Goal: Transaction & Acquisition: Purchase product/service

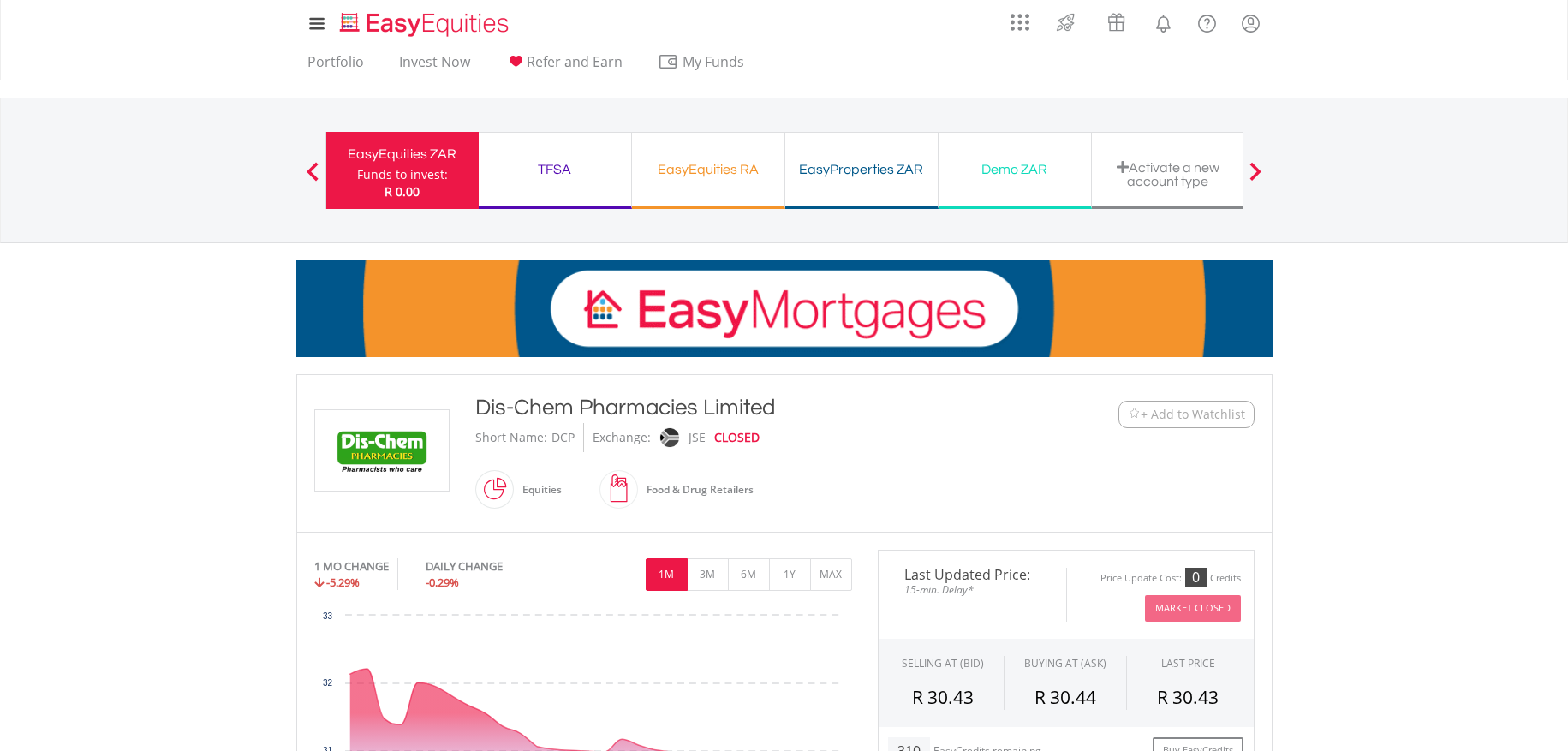
scroll to position [1013, 0]
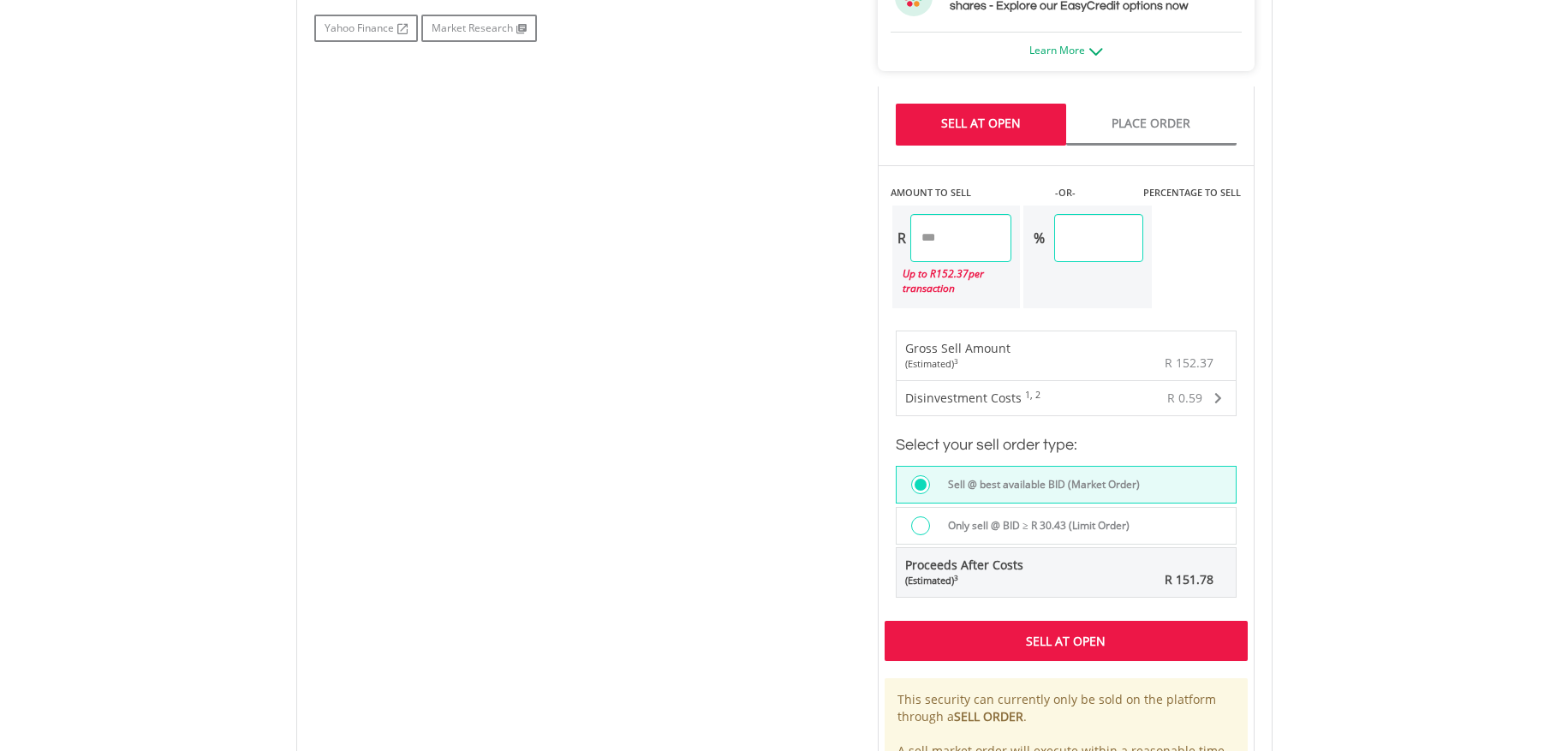
drag, startPoint x: 1038, startPoint y: 655, endPoint x: 1049, endPoint y: 662, distance: 13.0
click at [1048, 660] on div "Sell At Open" at bounding box center [1067, 640] width 363 height 39
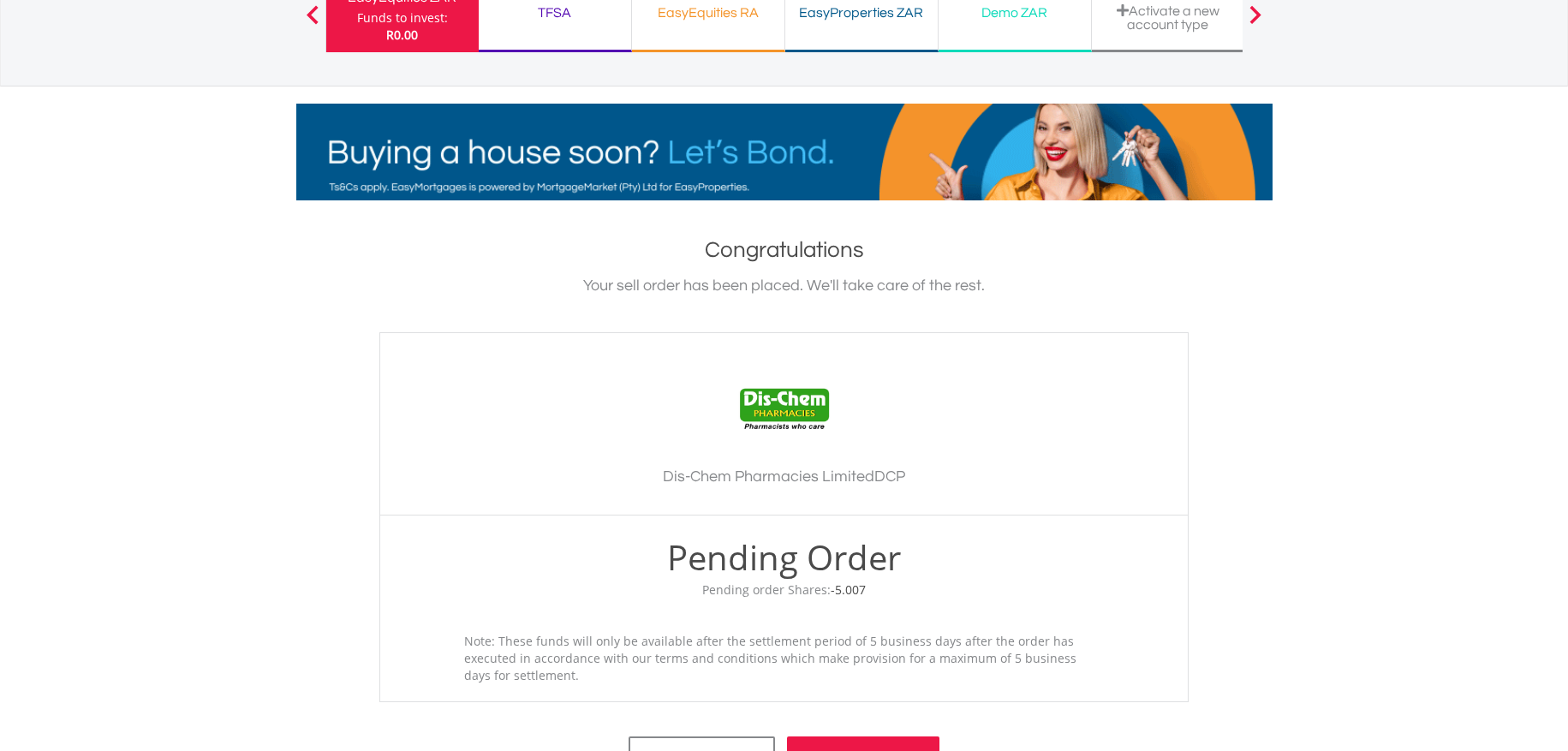
scroll to position [189, 0]
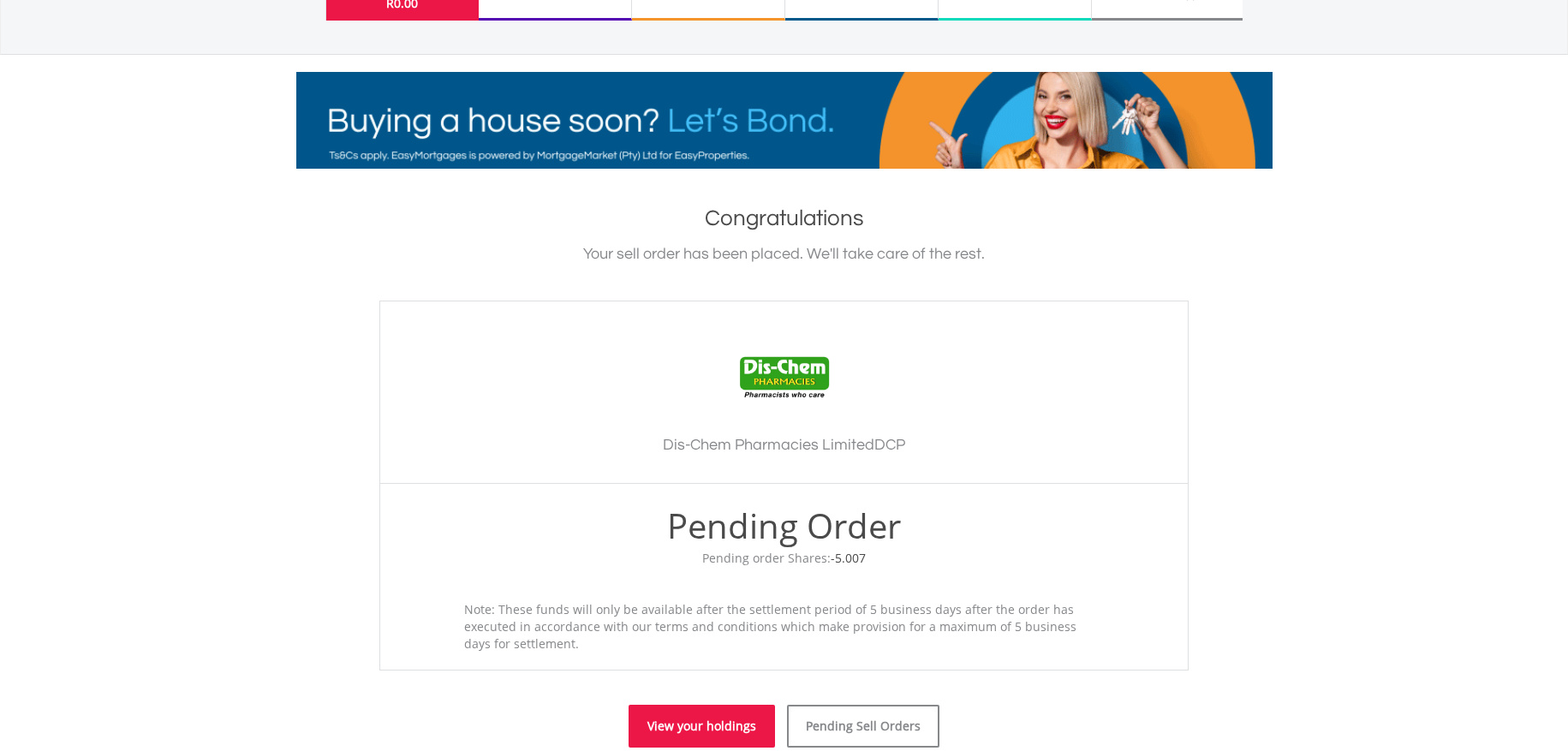
click at [743, 705] on link "View your holdings" at bounding box center [702, 726] width 147 height 43
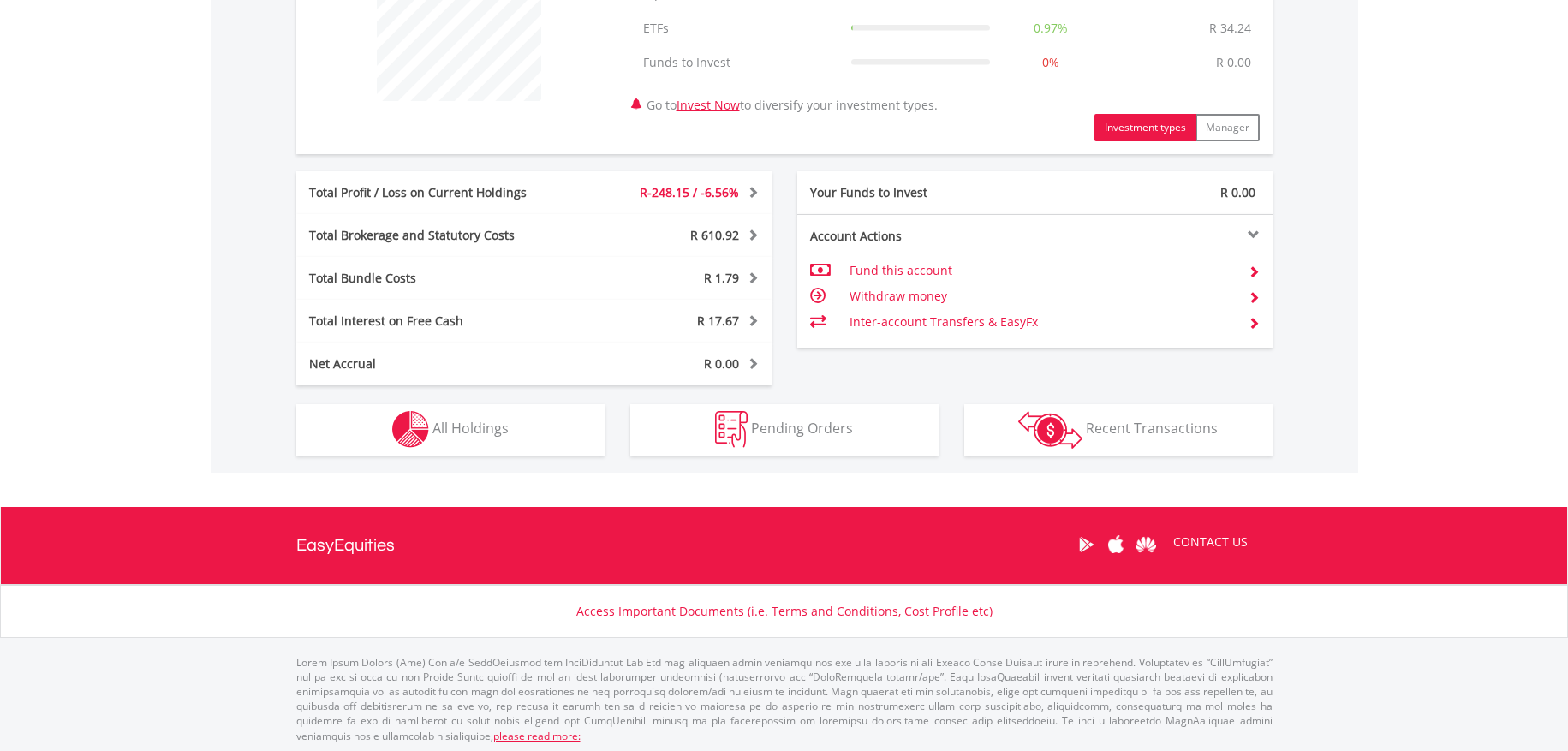
scroll to position [164, 326]
click at [506, 443] on button "Holdings All Holdings" at bounding box center [450, 430] width 308 height 52
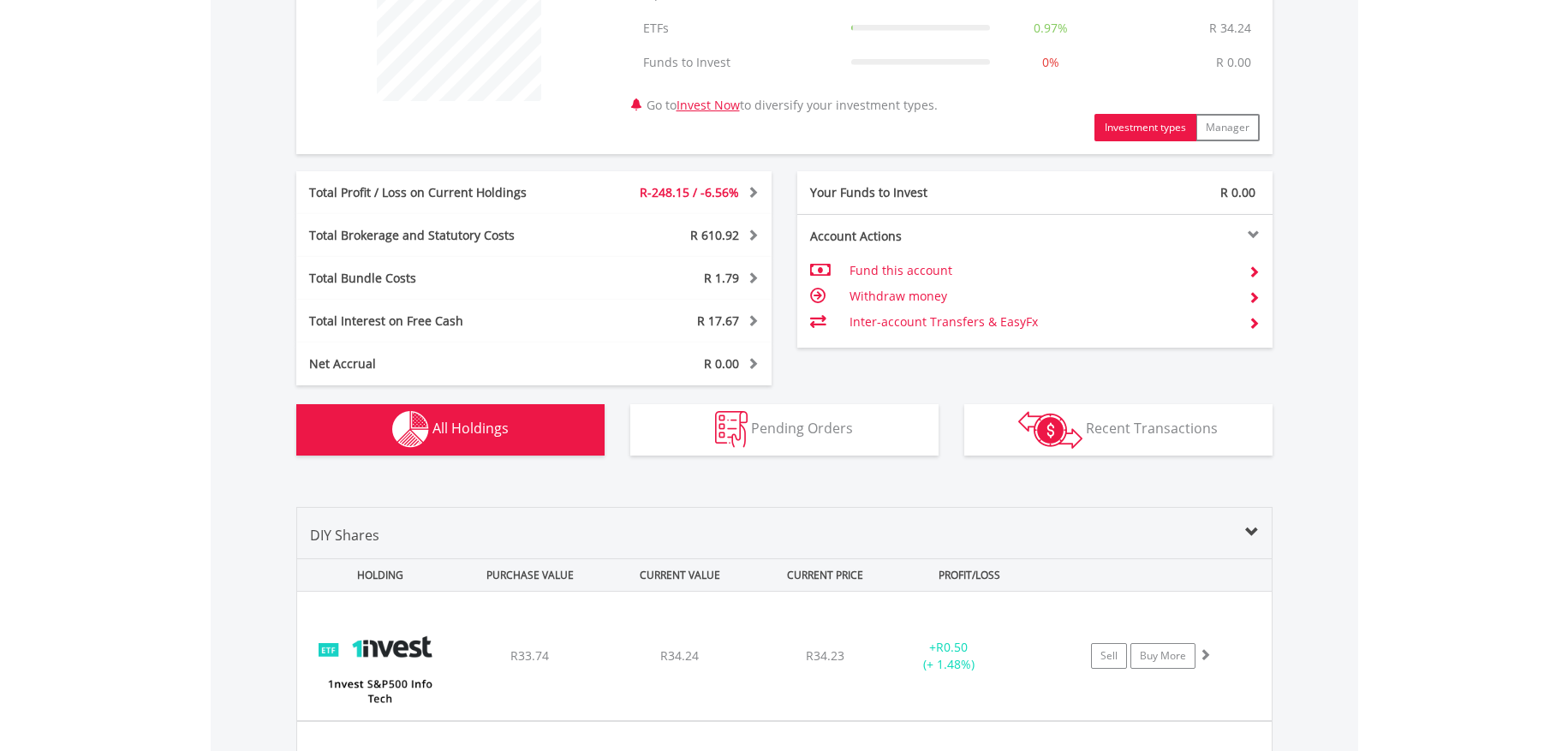
scroll to position [1236, 0]
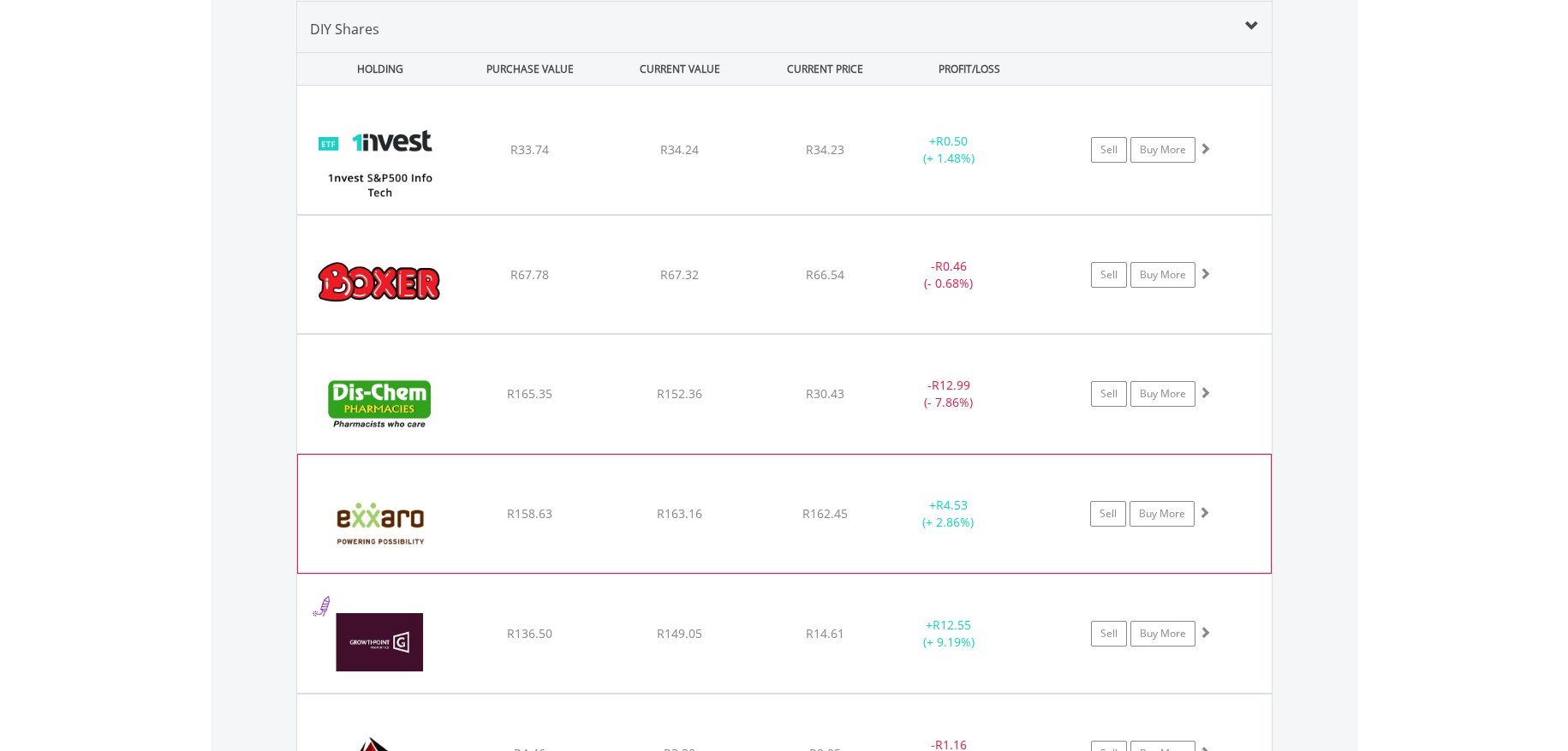
click at [1202, 514] on span at bounding box center [1205, 513] width 12 height 12
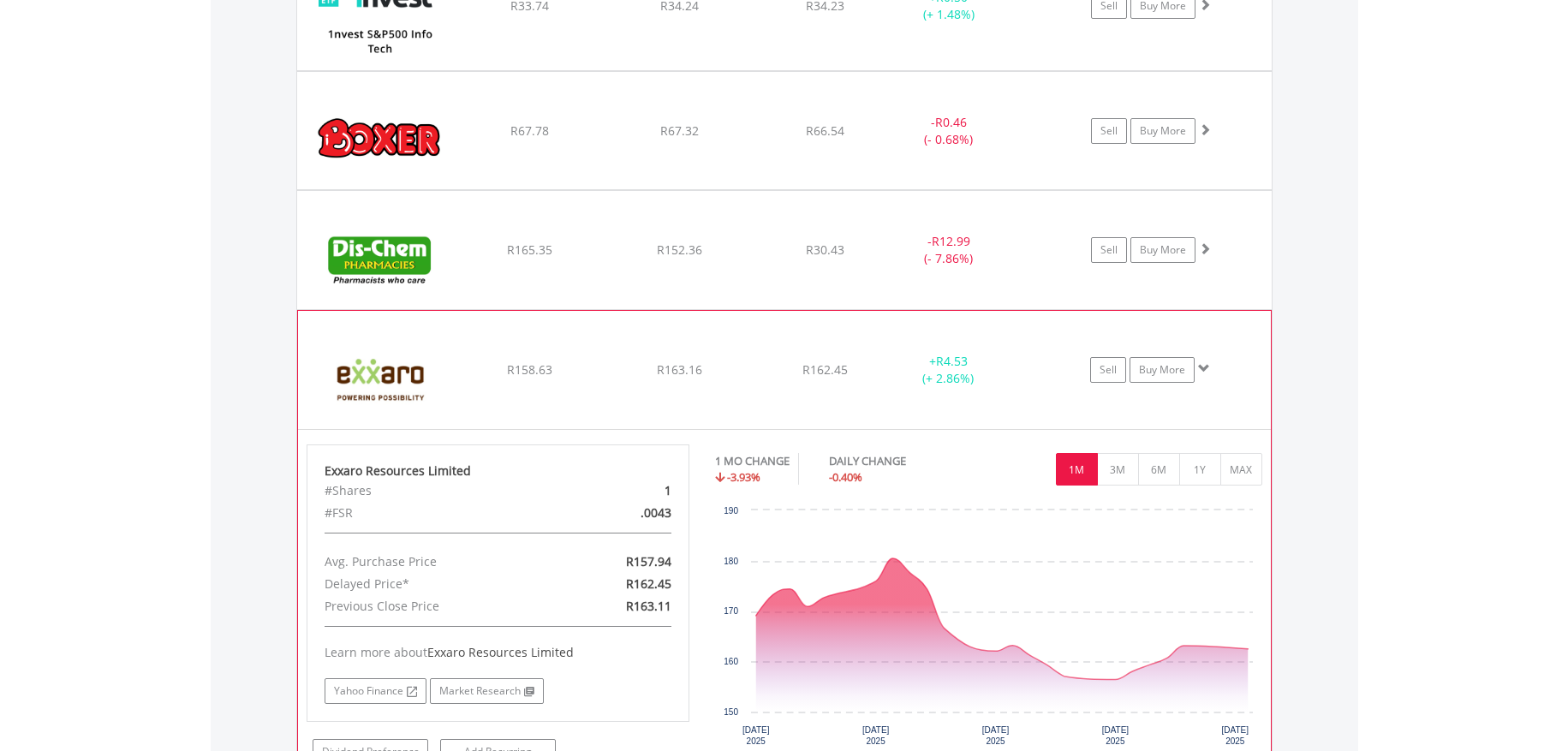
scroll to position [1526, 0]
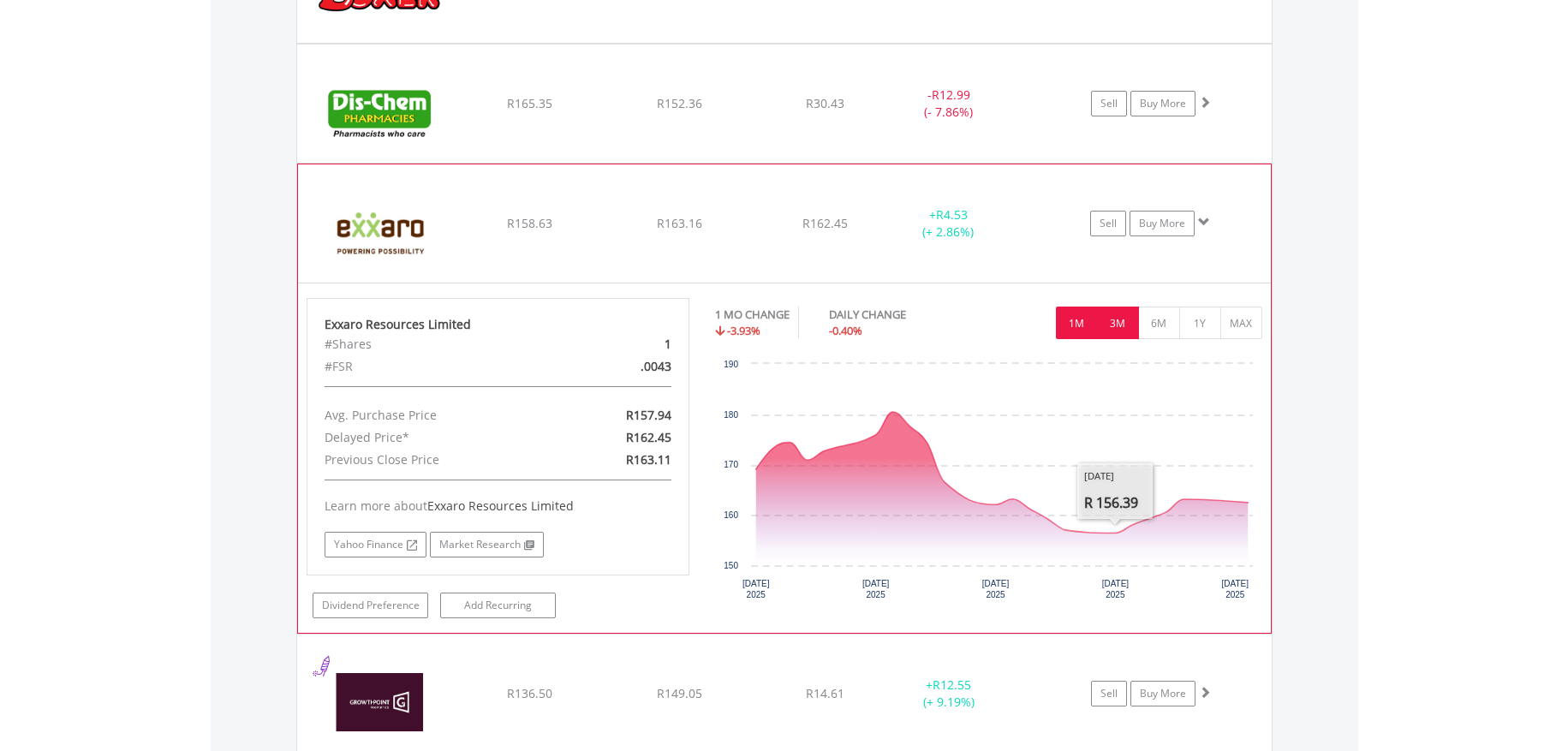
click at [1112, 317] on button "3M" at bounding box center [1118, 322] width 42 height 32
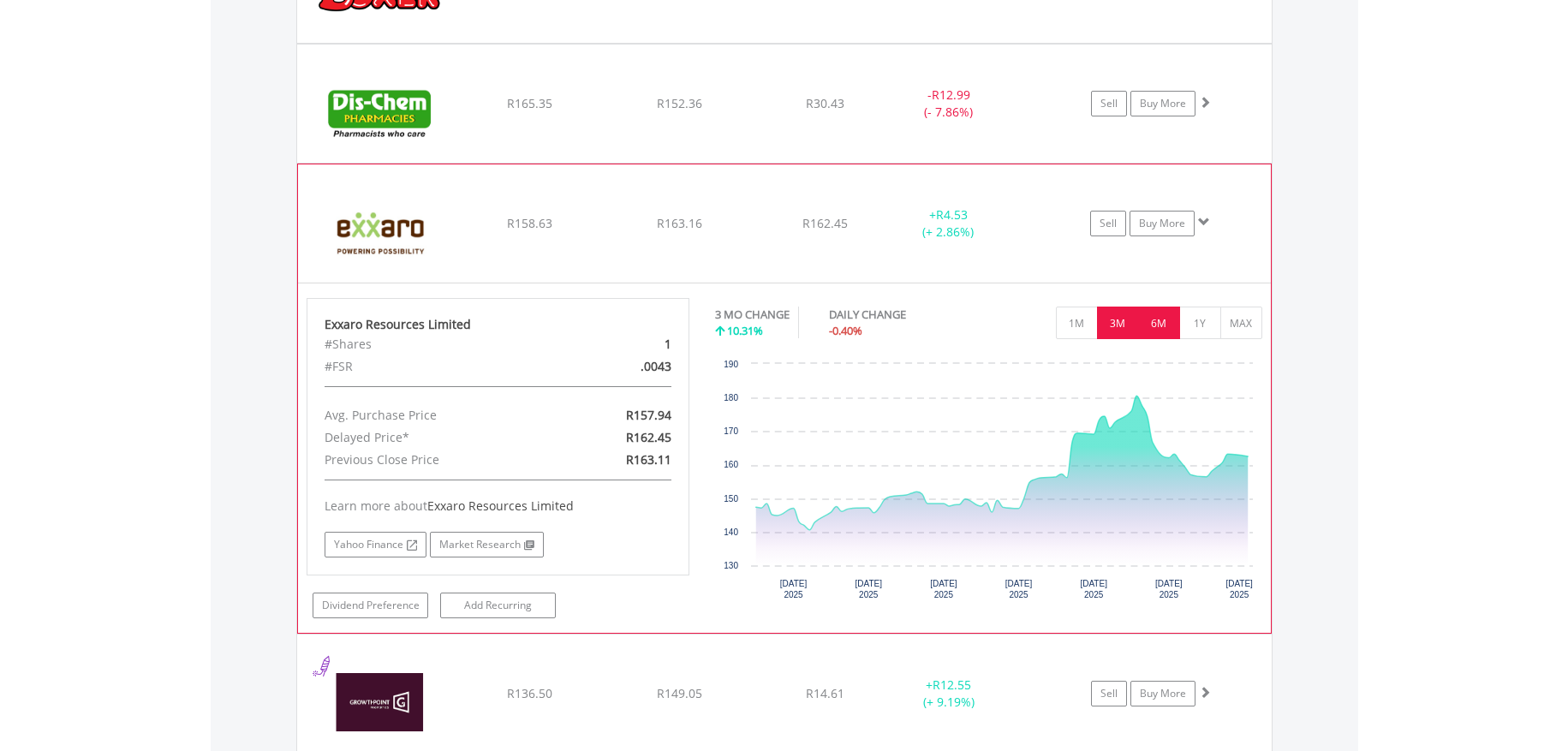
click at [1164, 325] on button "6M" at bounding box center [1159, 322] width 42 height 32
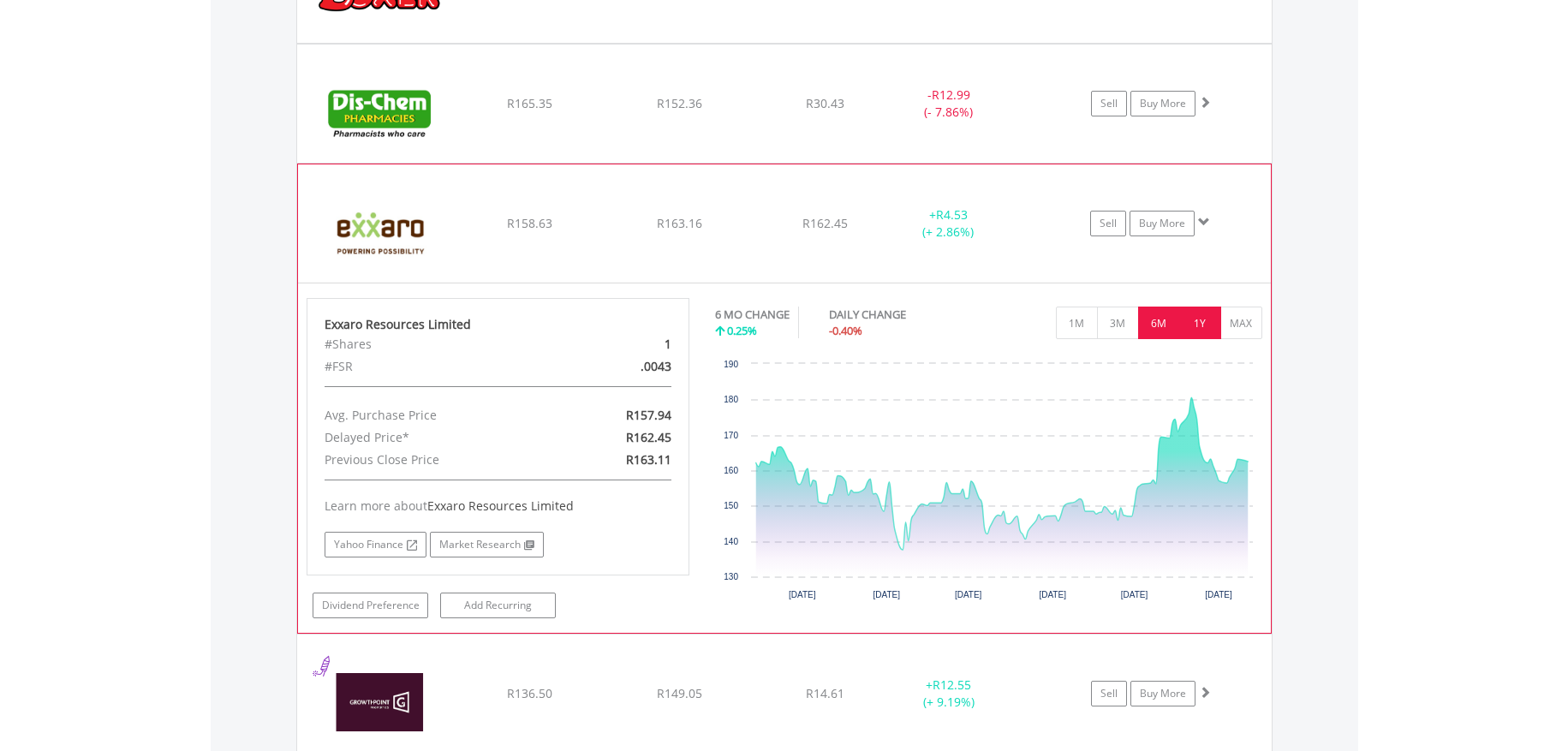
click at [1193, 327] on button "1Y" at bounding box center [1200, 322] width 42 height 32
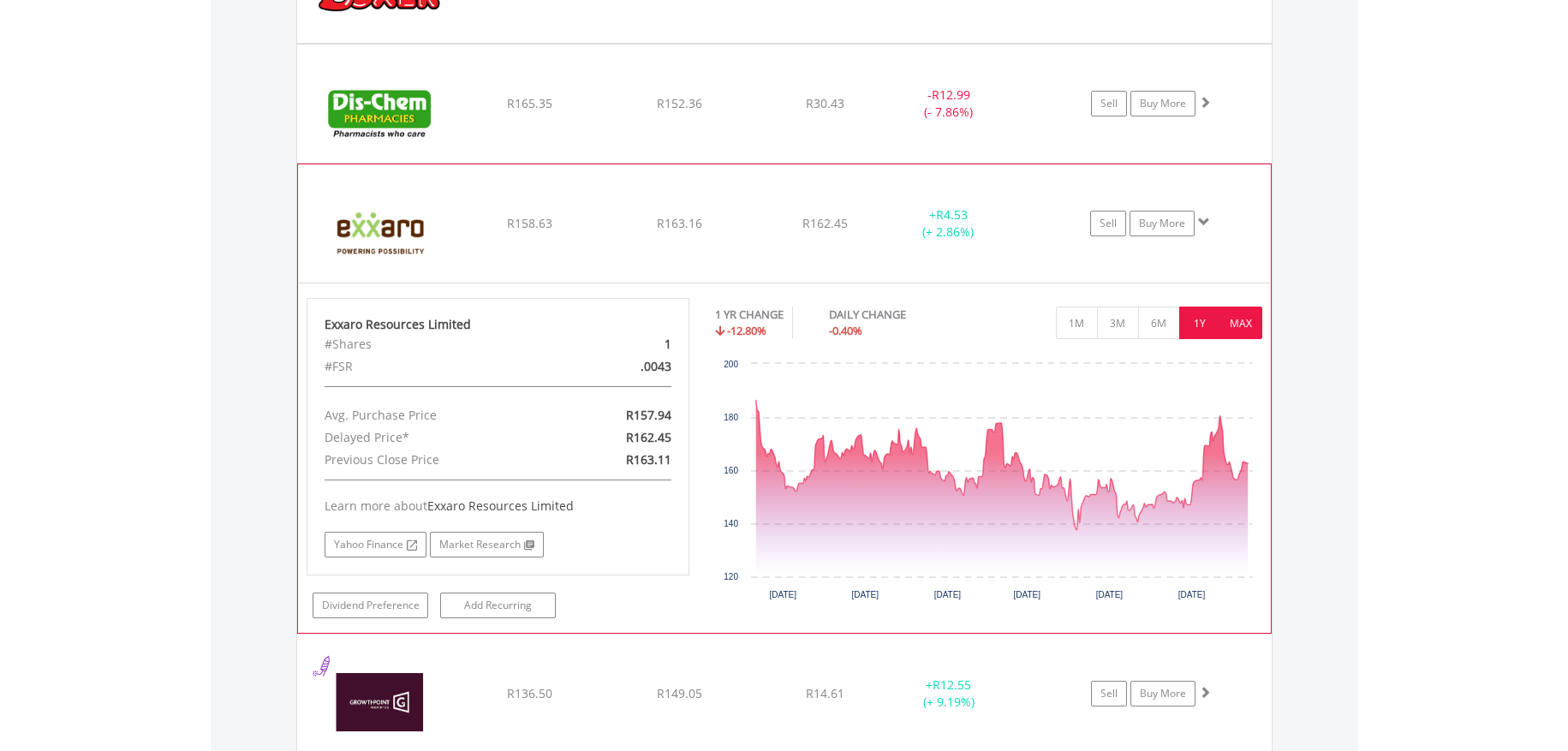
click at [1236, 333] on button "MAX" at bounding box center [1241, 322] width 42 height 32
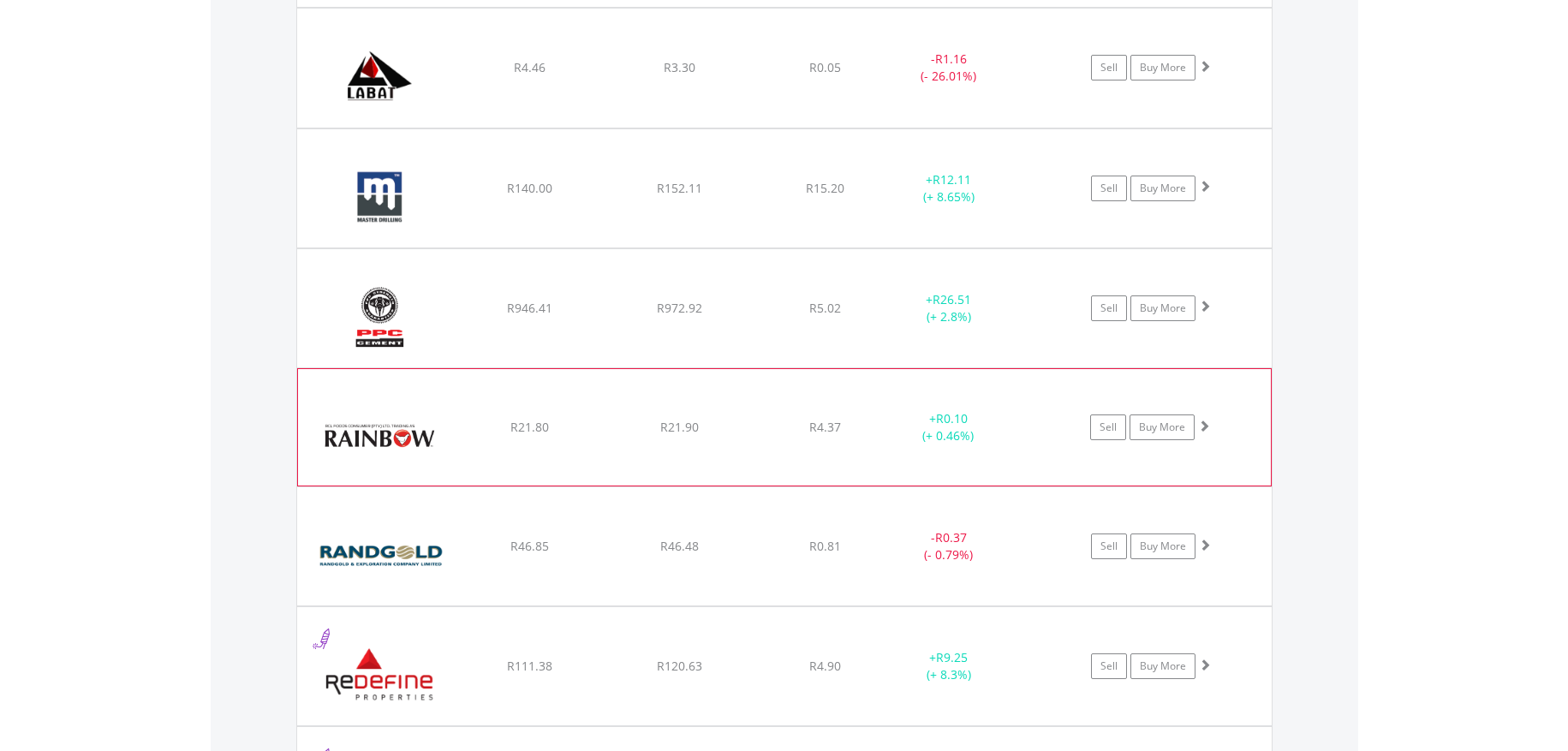
scroll to position [1947, 0]
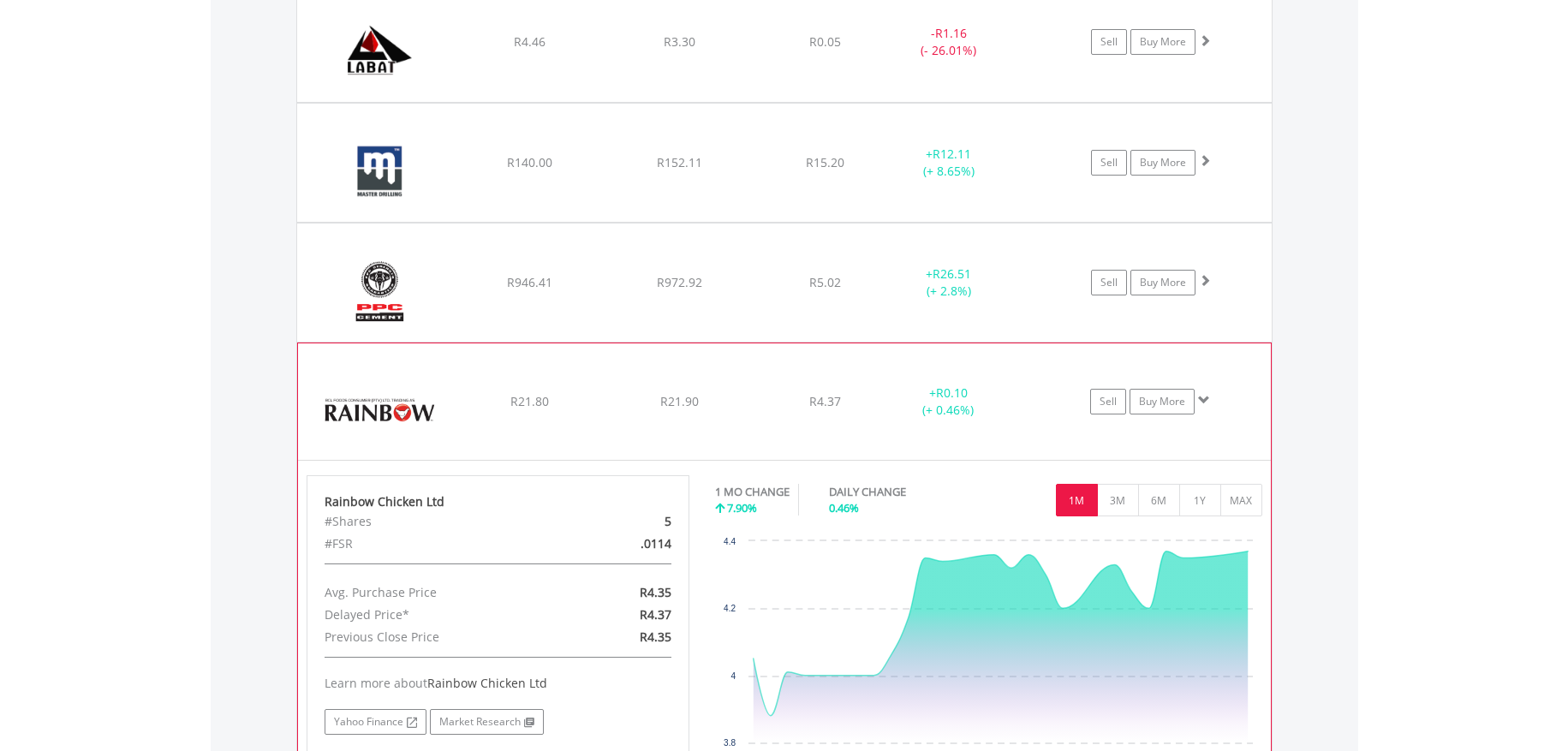
scroll to position [2061, 0]
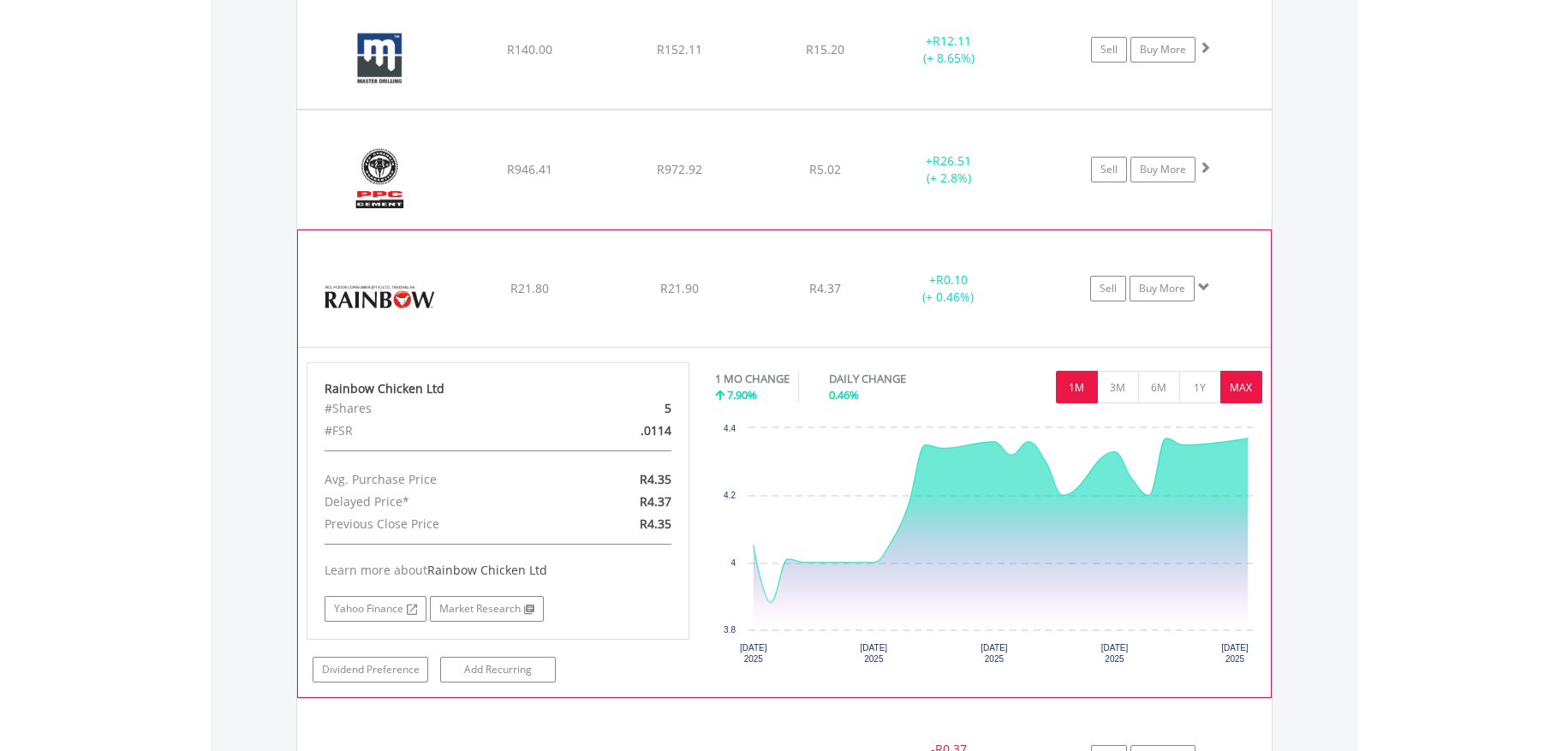
click at [1228, 393] on button "MAX" at bounding box center [1241, 387] width 42 height 32
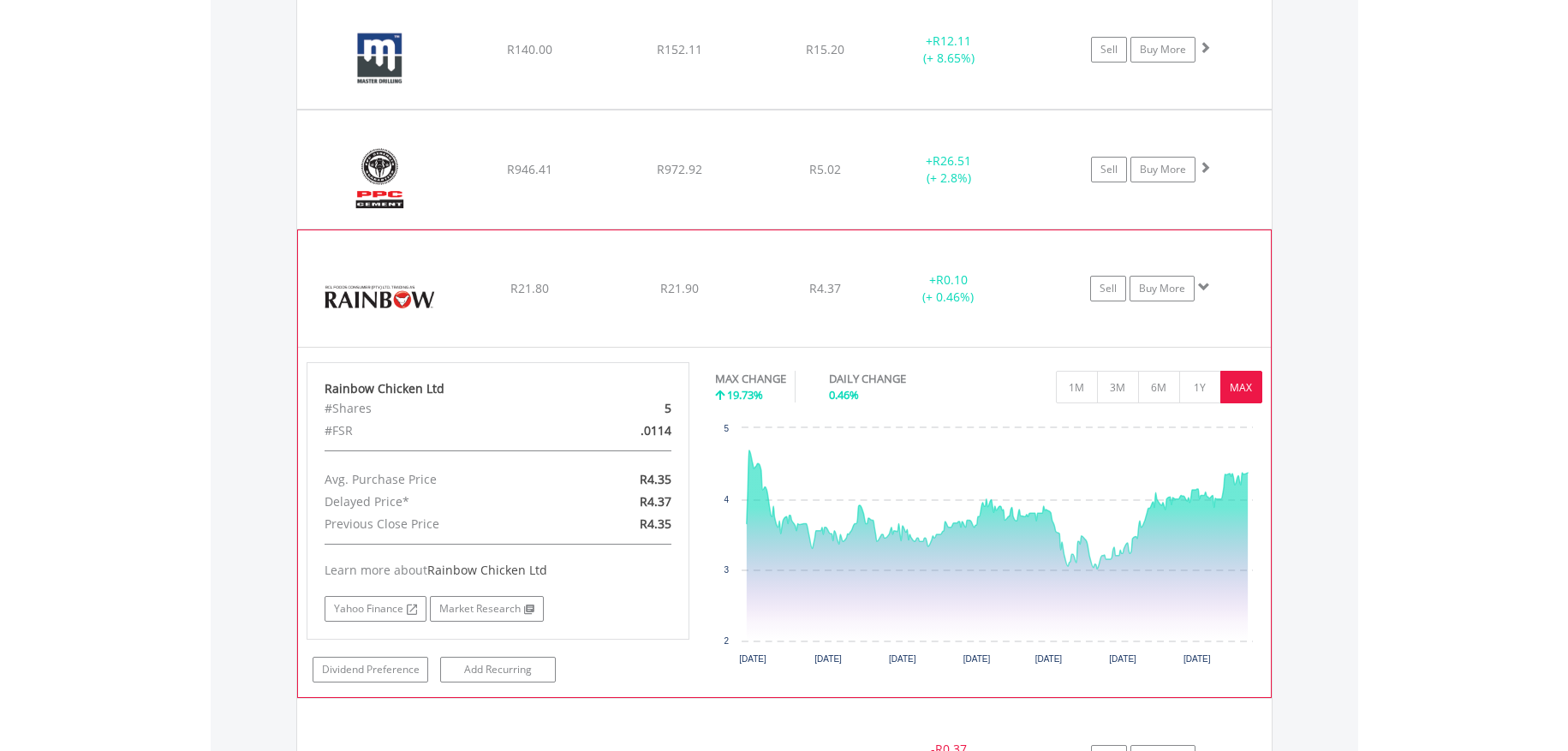
click at [1207, 291] on span at bounding box center [1205, 287] width 12 height 12
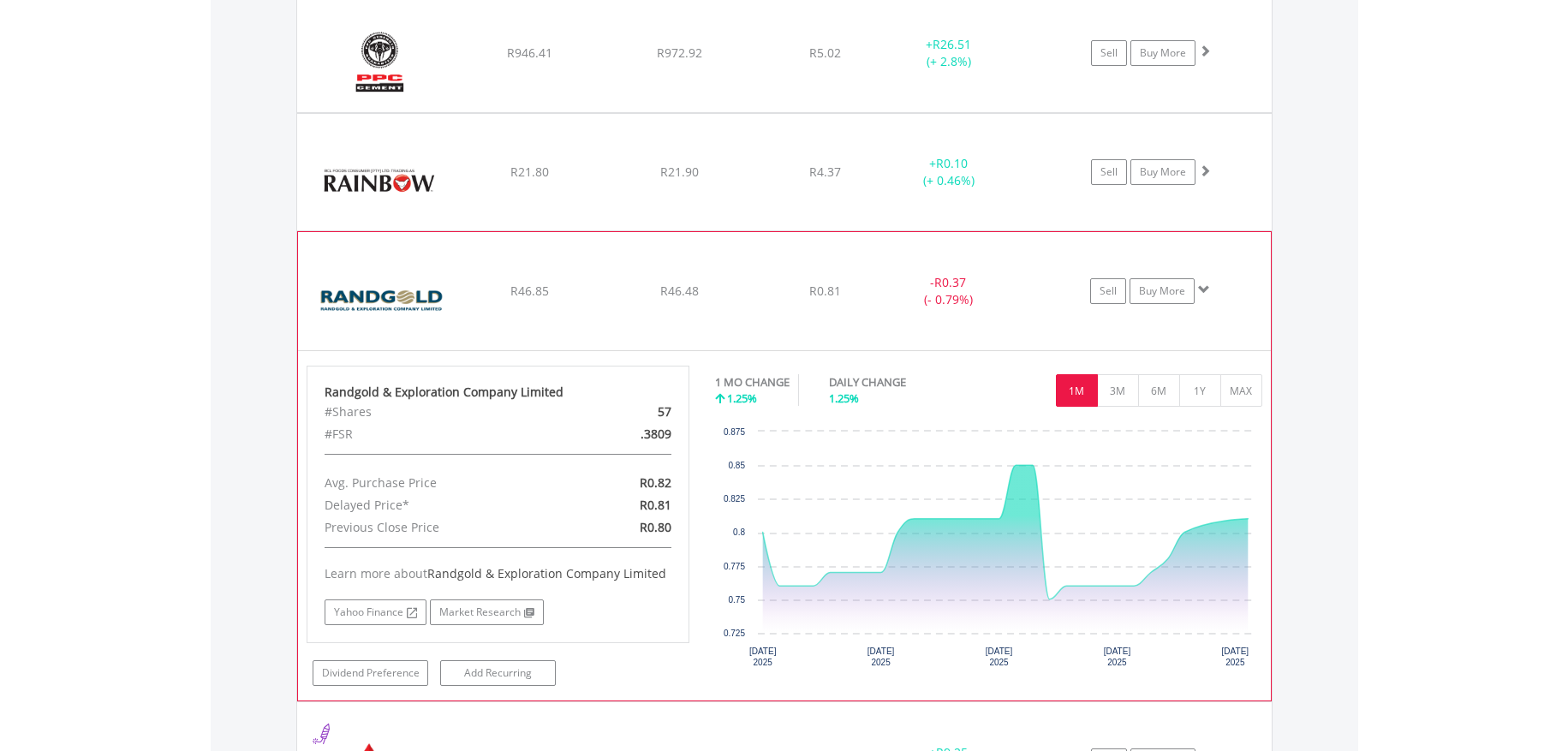
scroll to position [2250, 0]
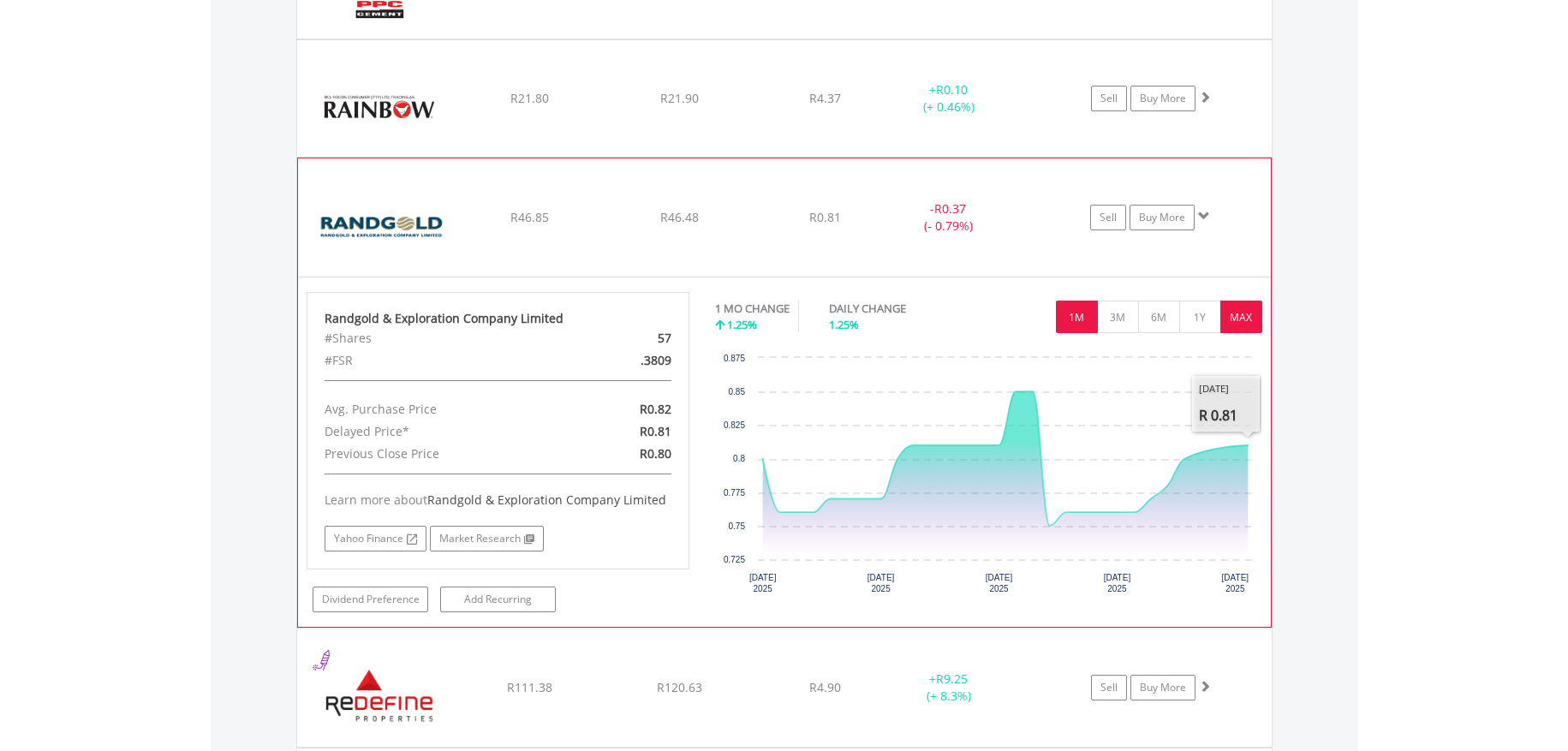
click at [1248, 318] on button "MAX" at bounding box center [1241, 316] width 42 height 32
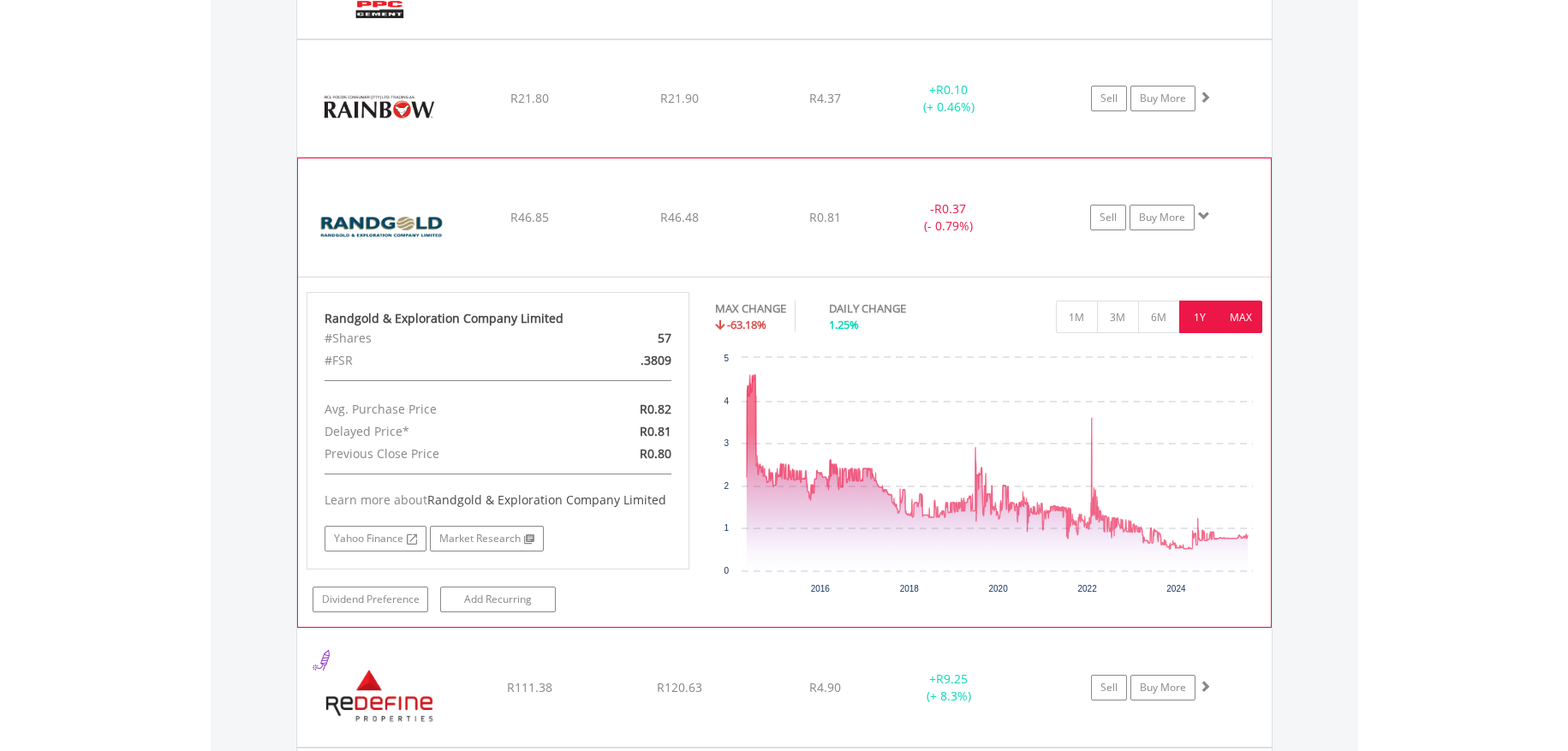
click at [1208, 320] on button "1Y" at bounding box center [1200, 316] width 42 height 32
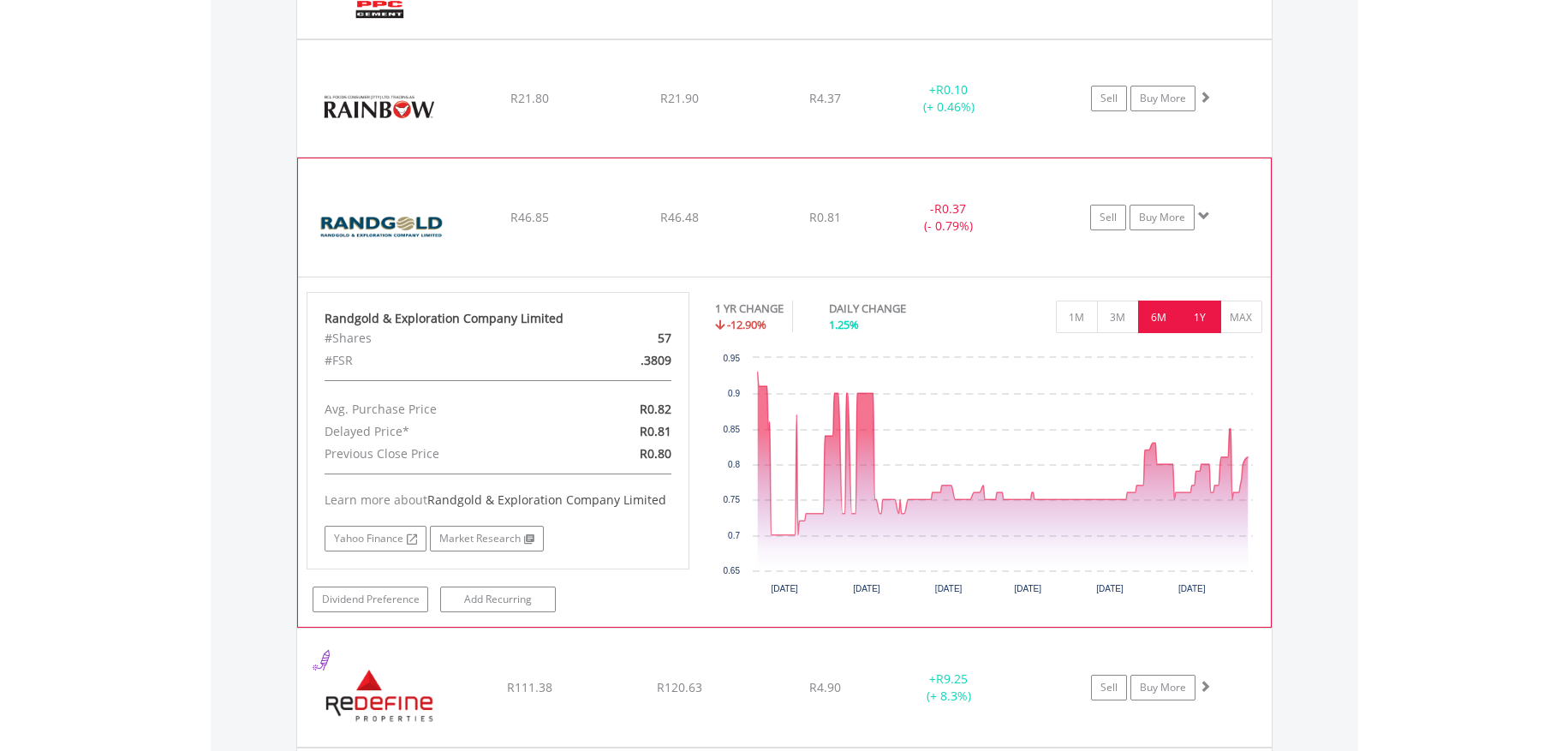
click at [1170, 321] on button "6M" at bounding box center [1159, 316] width 42 height 32
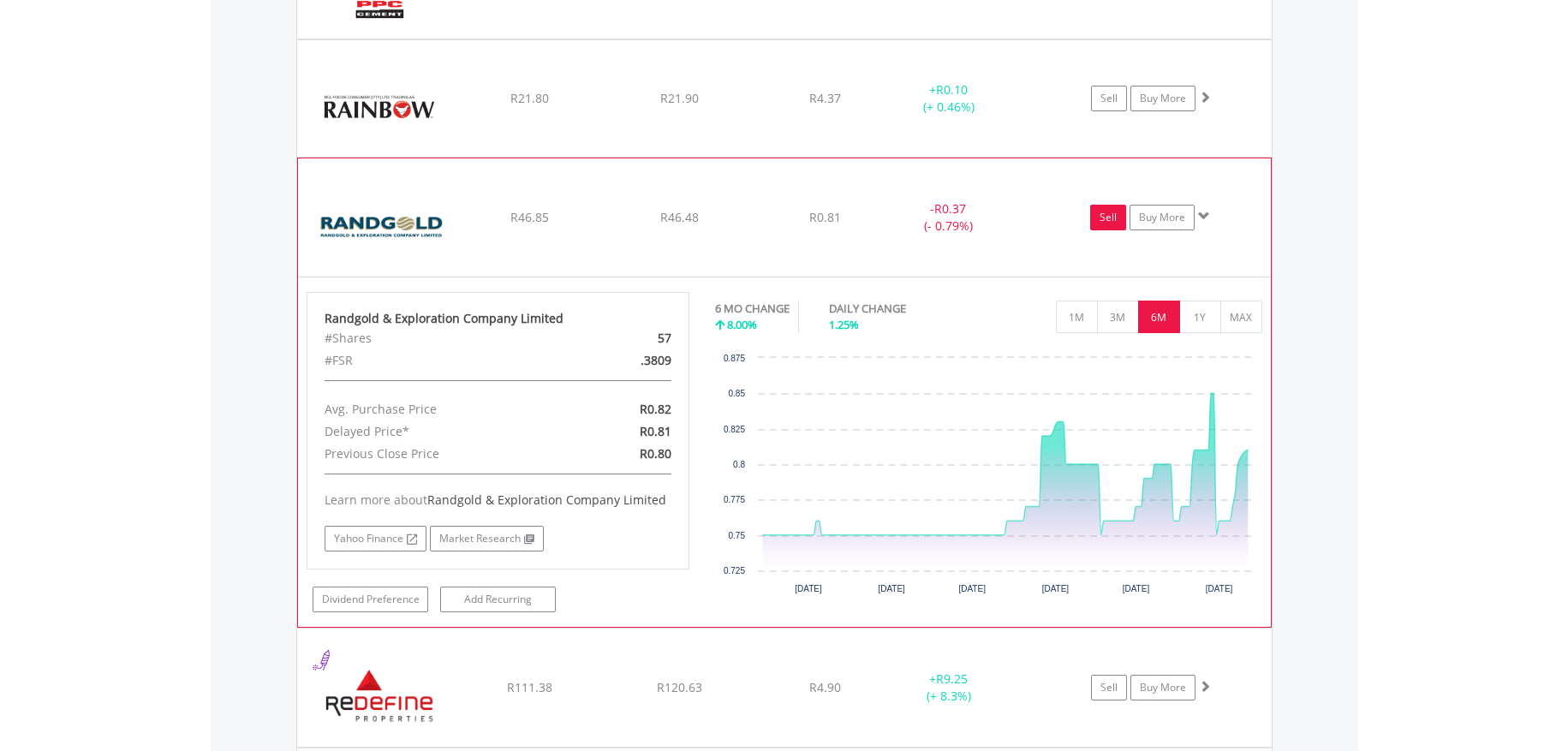
click at [1112, 222] on link "Sell" at bounding box center [1108, 217] width 36 height 25
